Goal: Check status

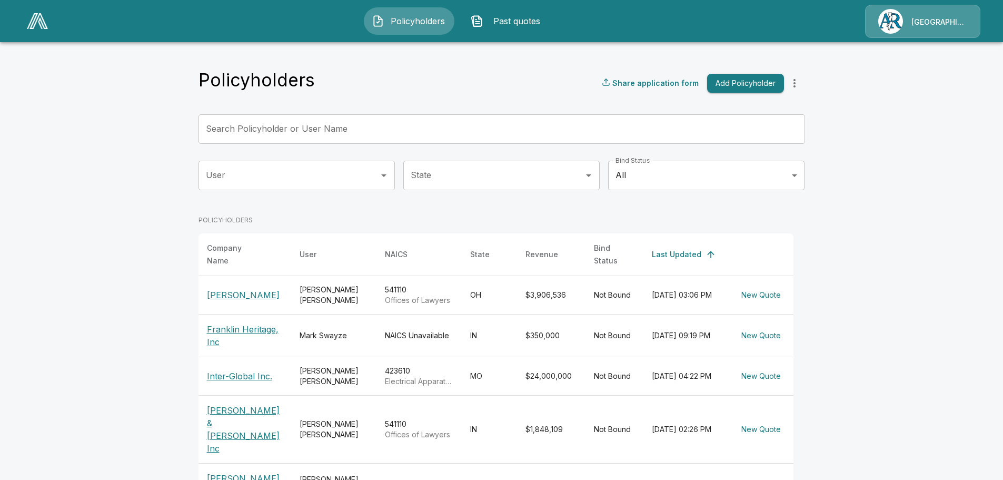
click at [247, 288] on p "[PERSON_NAME]" at bounding box center [245, 294] width 76 height 13
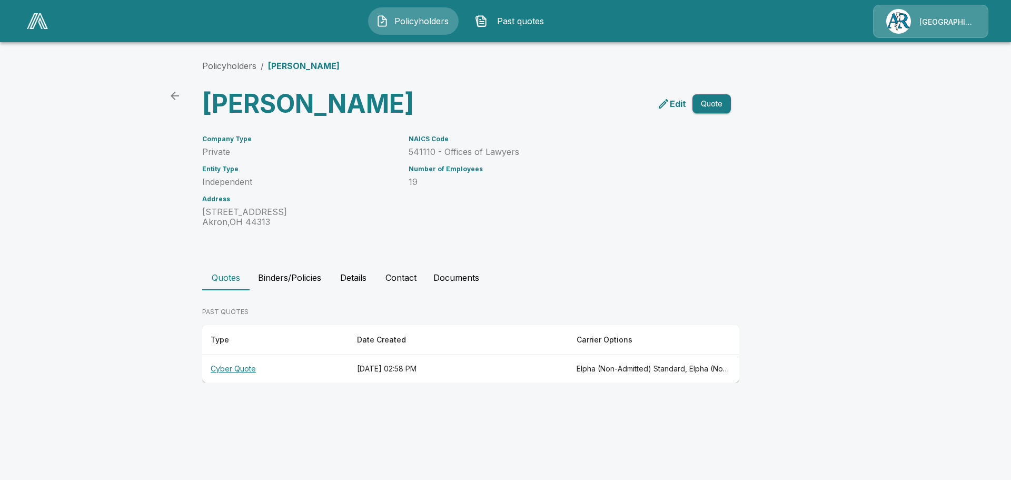
click at [253, 383] on th "Cyber Quote" at bounding box center [275, 369] width 146 height 28
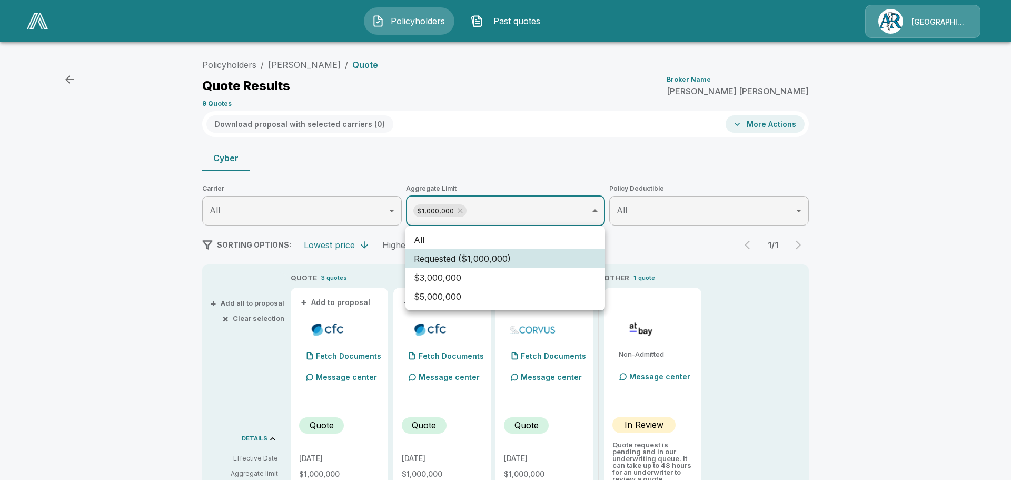
click at [483, 240] on li "All" at bounding box center [505, 239] width 200 height 19
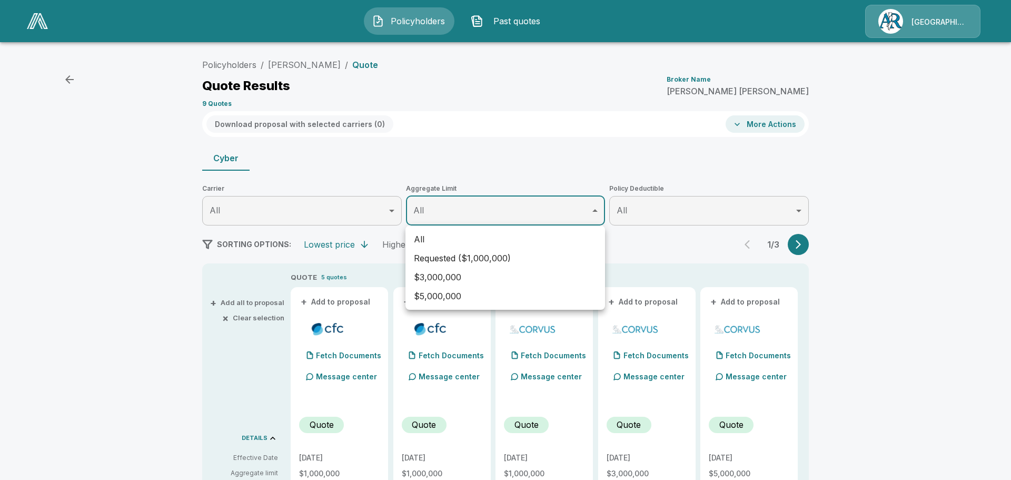
click at [639, 248] on div at bounding box center [505, 240] width 1011 height 480
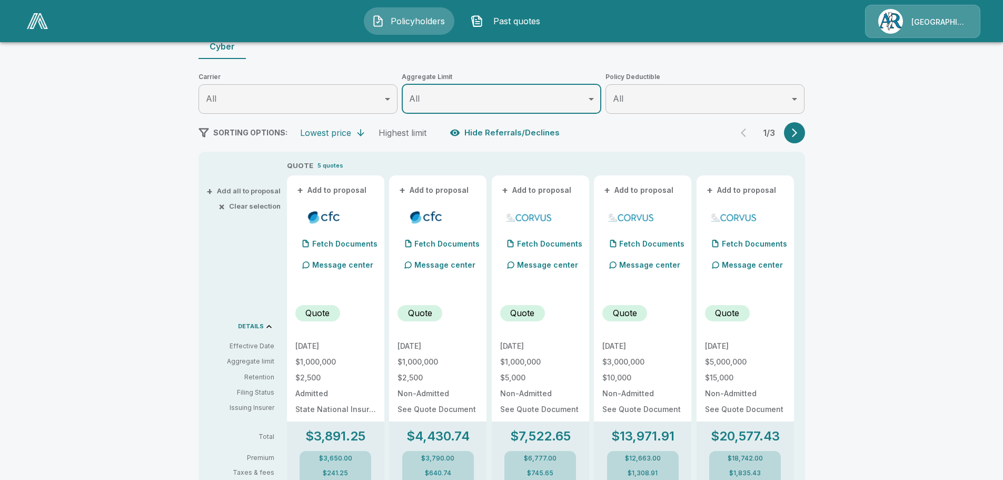
scroll to position [53, 0]
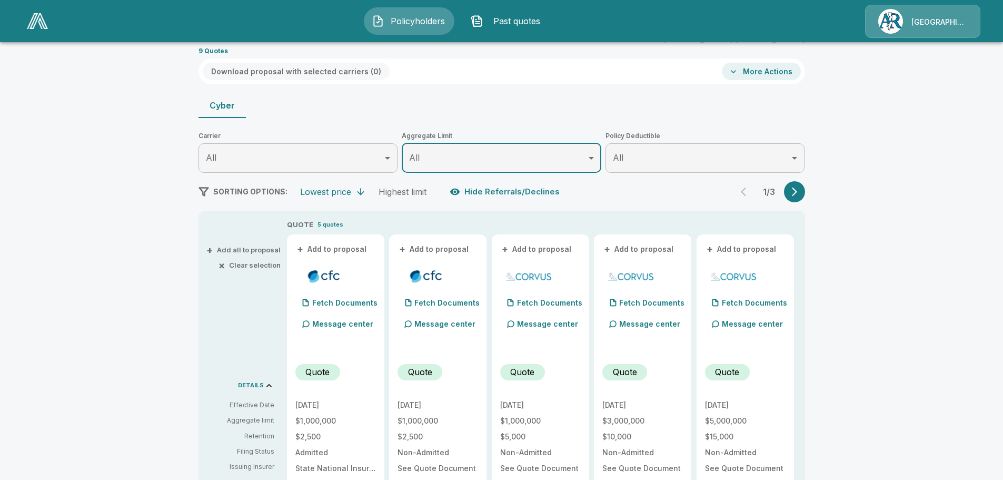
click at [795, 192] on icon "button" at bounding box center [794, 191] width 11 height 11
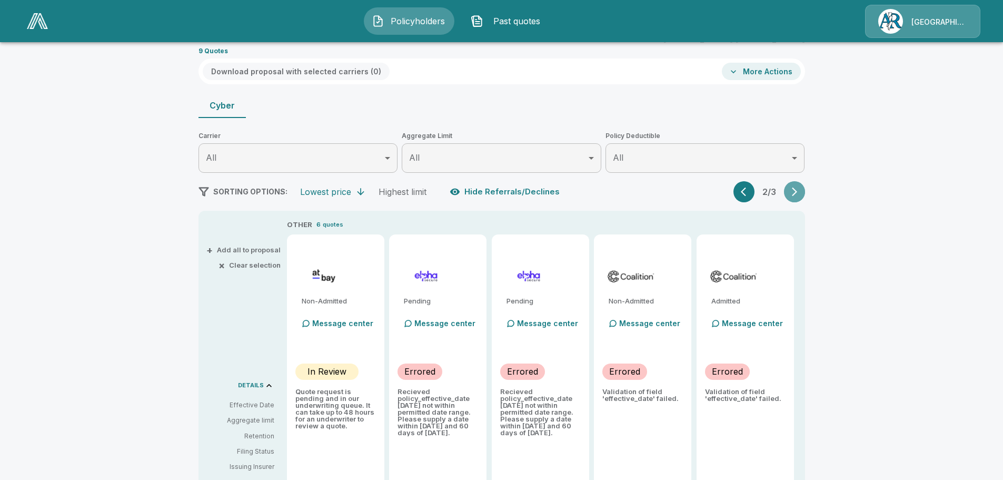
click at [796, 191] on icon "button" at bounding box center [794, 191] width 11 height 11
